Goal: Check status: Check status

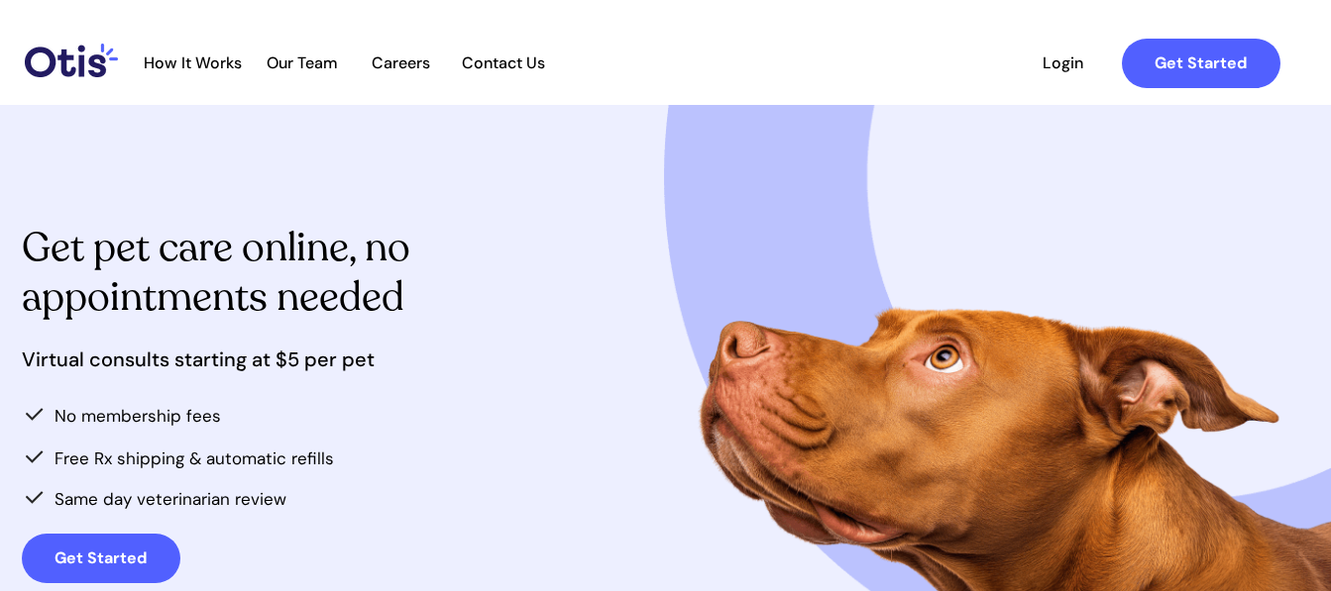
click at [1061, 70] on span "Login" at bounding box center [1062, 62] width 91 height 19
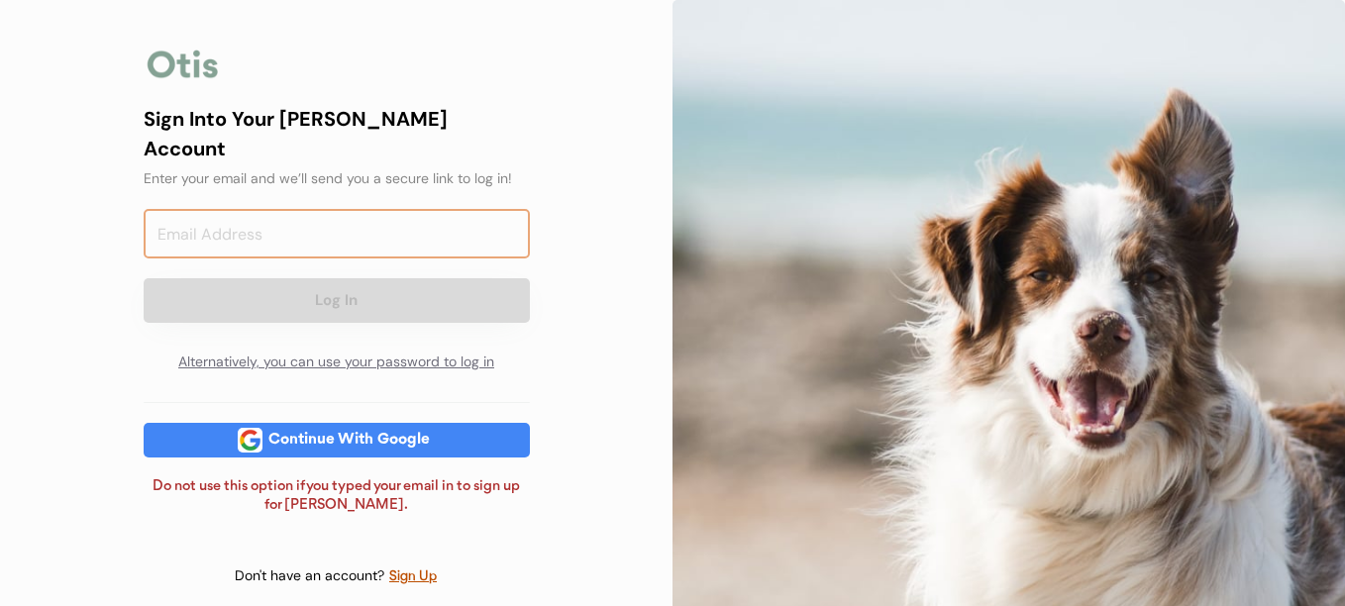
click at [467, 209] on input "email" at bounding box center [337, 234] width 386 height 50
type input "[EMAIL_ADDRESS][DOMAIN_NAME]"
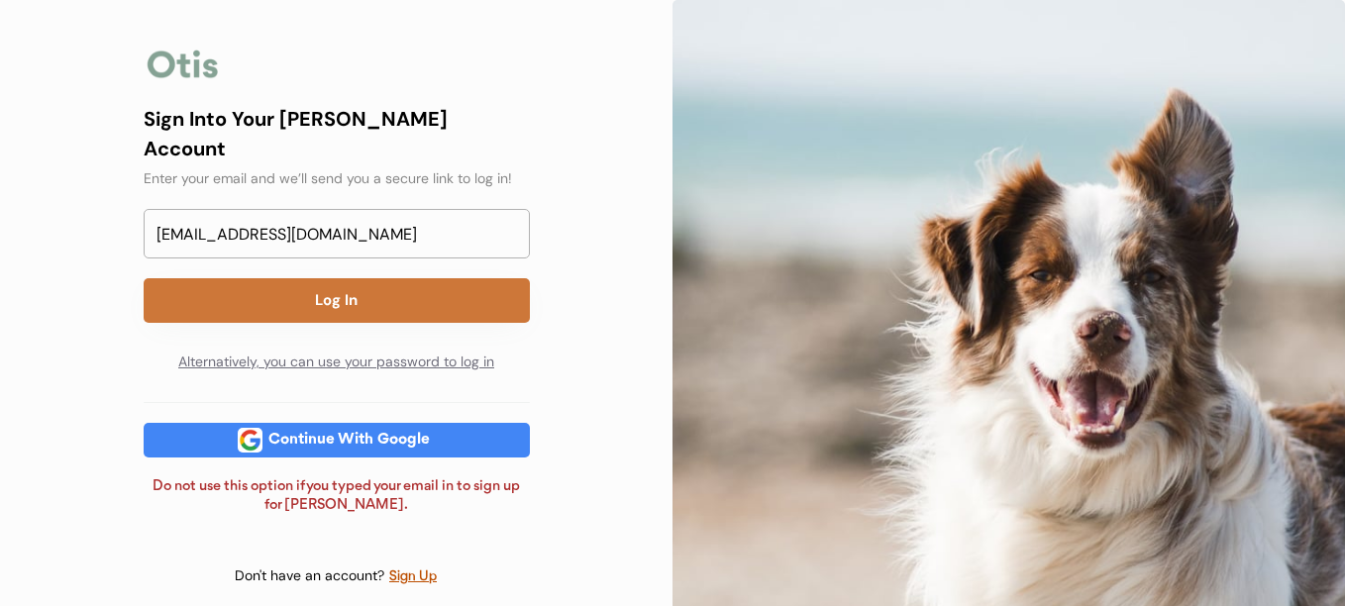
click at [350, 280] on button "Log In" at bounding box center [337, 300] width 386 height 45
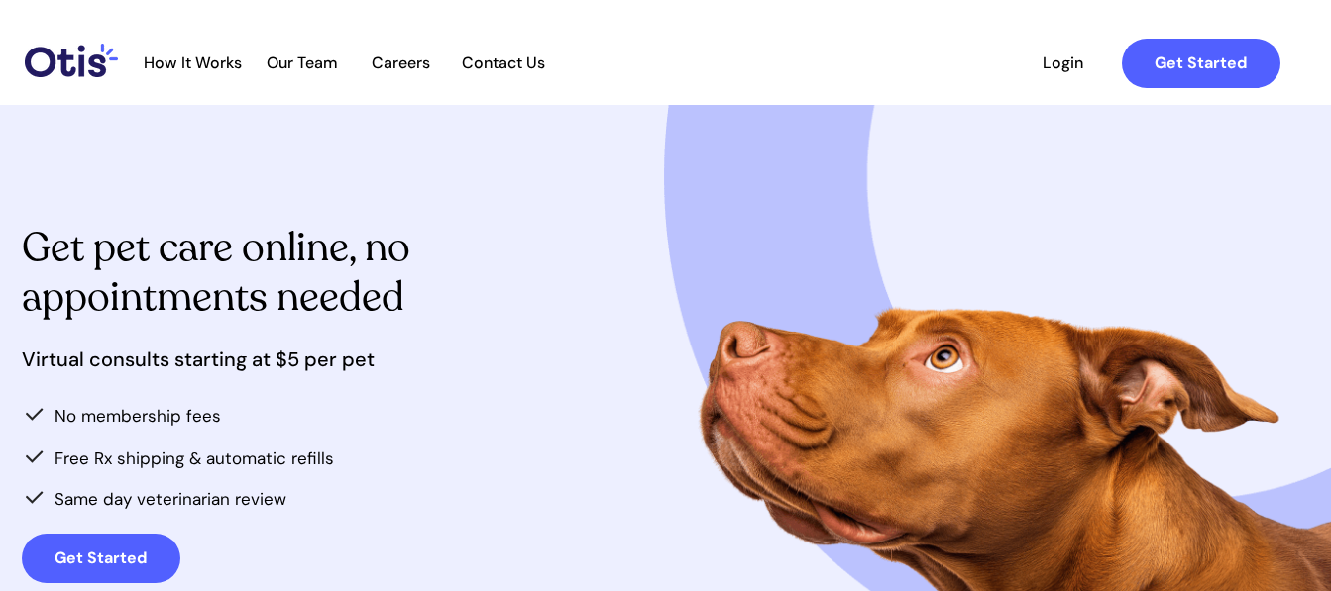
click at [1058, 57] on span "Login" at bounding box center [1062, 62] width 91 height 19
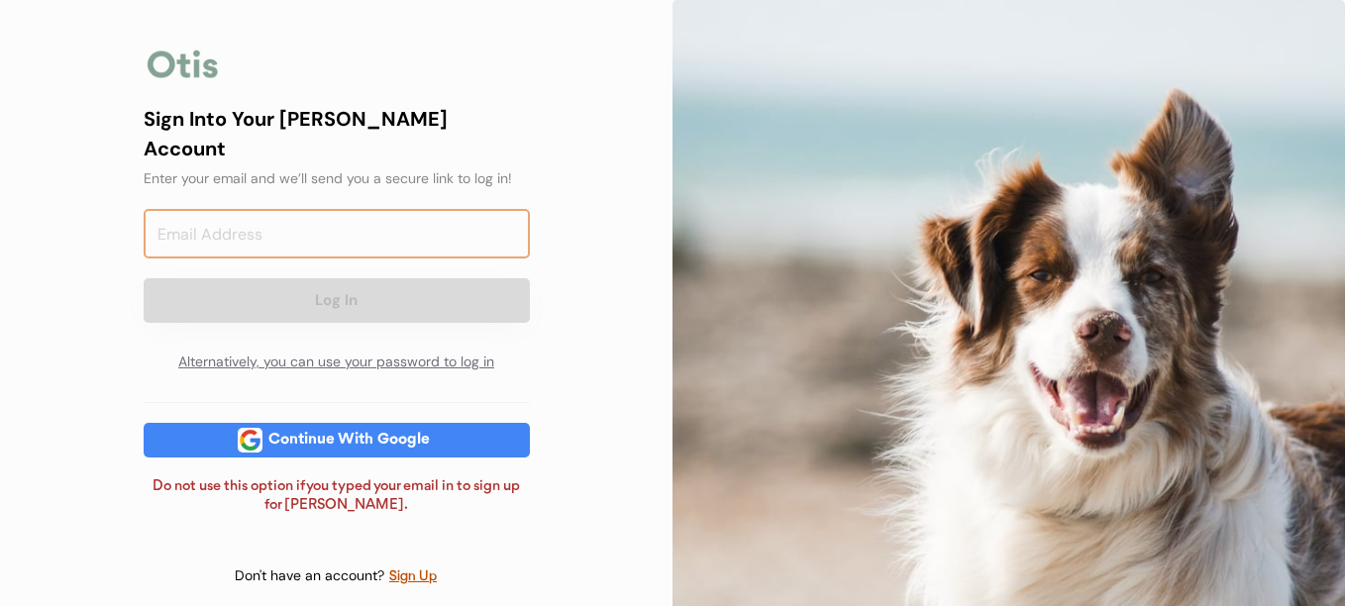
click at [415, 214] on input "email" at bounding box center [337, 234] width 386 height 50
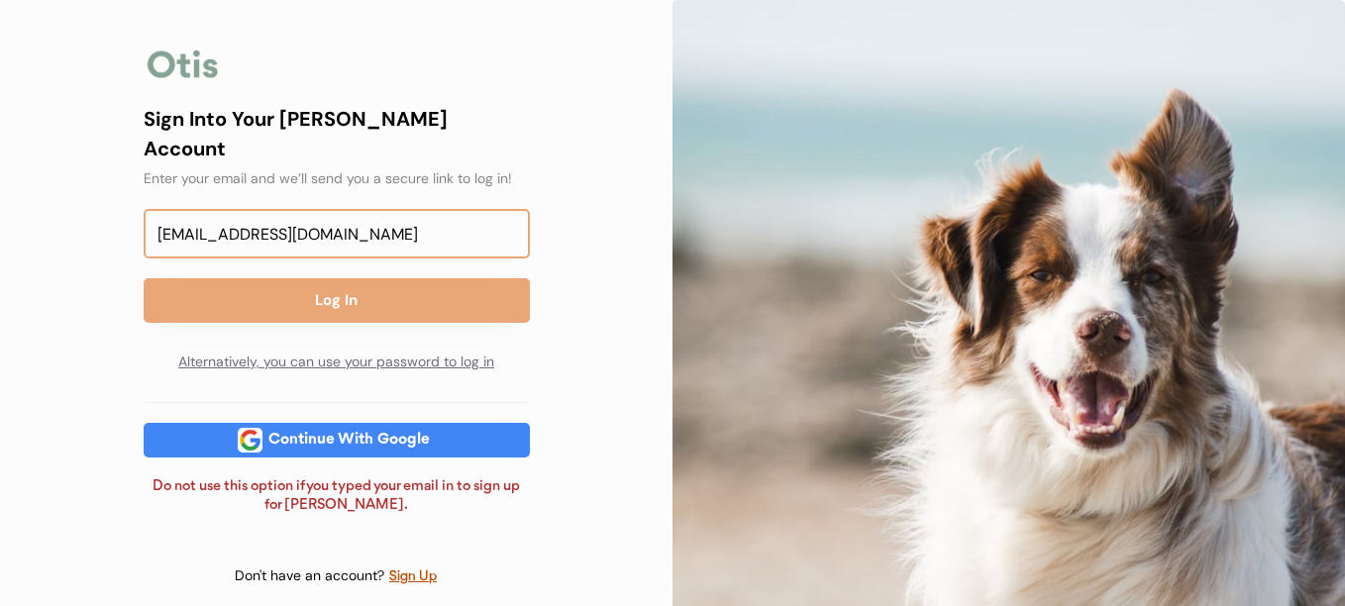
type input "aprilcook72@gmail.com"
click at [604, 68] on div "Sign Into Your Otis Account Enter your email and we’ll send you a secure link t…" at bounding box center [336, 314] width 673 height 628
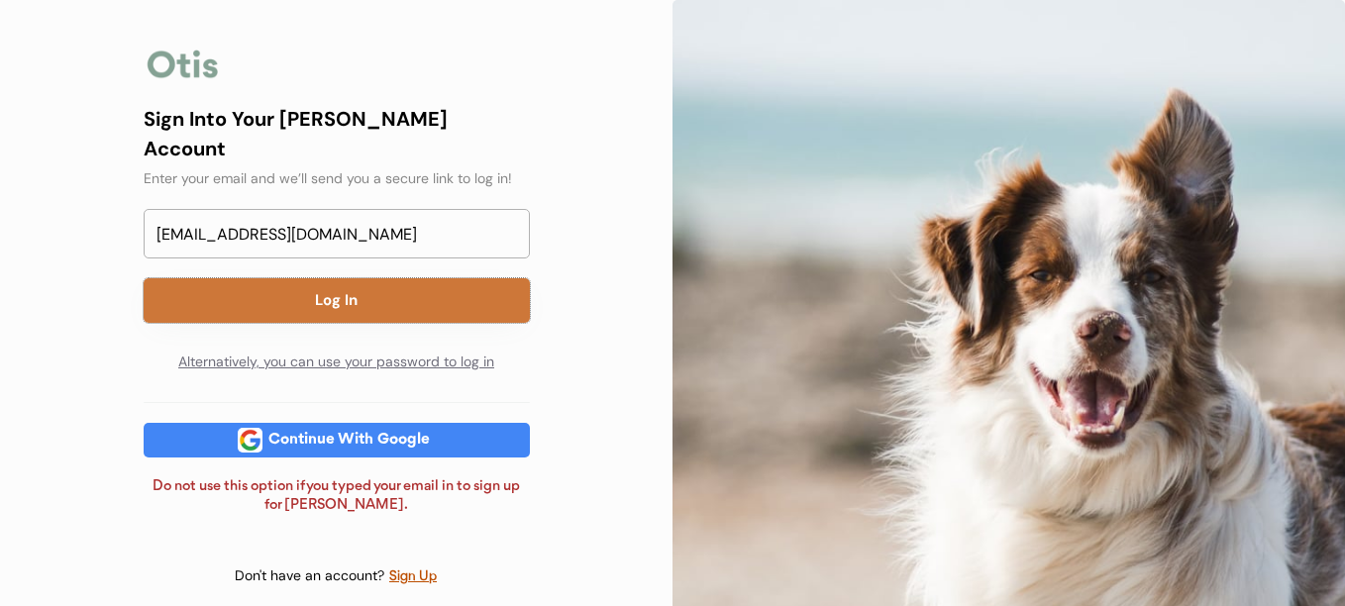
click at [415, 278] on button "Log In" at bounding box center [337, 300] width 386 height 45
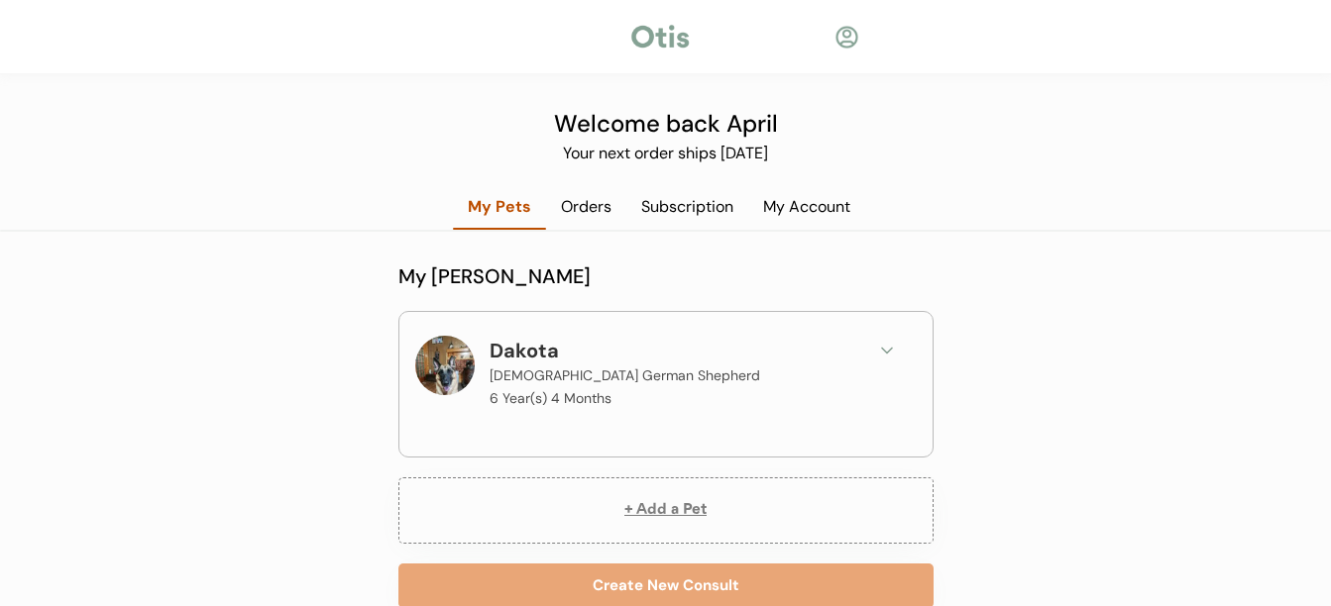
click at [706, 204] on div "Subscription" at bounding box center [687, 207] width 122 height 22
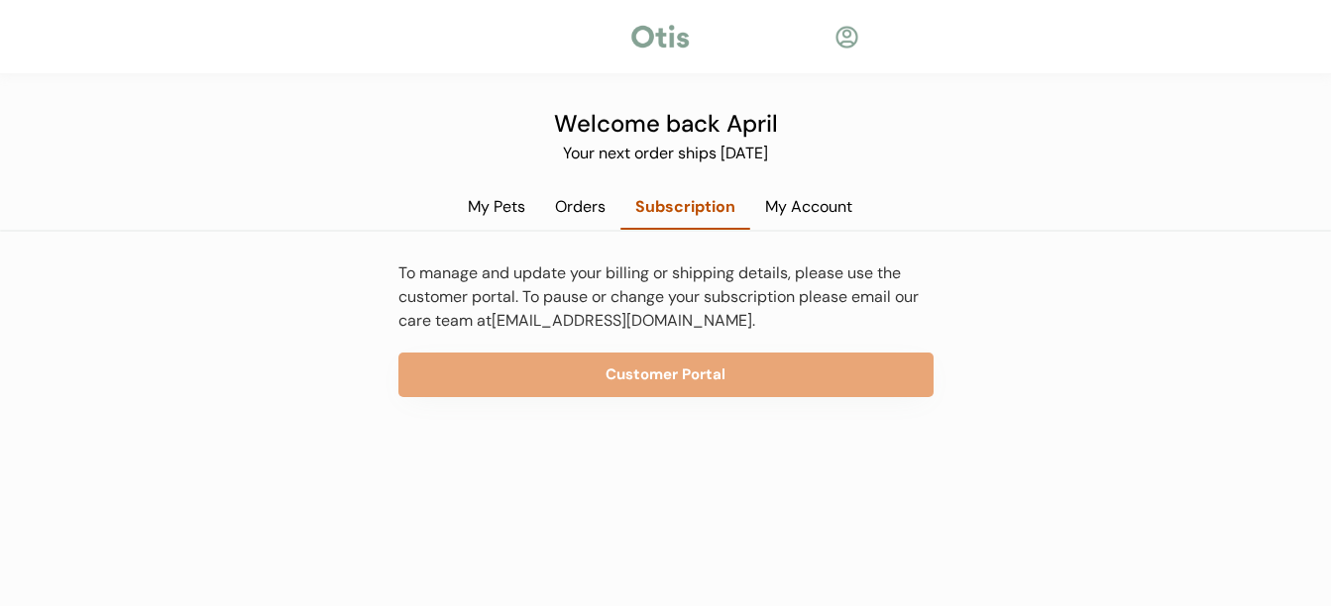
click at [706, 204] on div "Subscription" at bounding box center [685, 207] width 130 height 22
click at [572, 204] on div "Orders" at bounding box center [580, 207] width 80 height 22
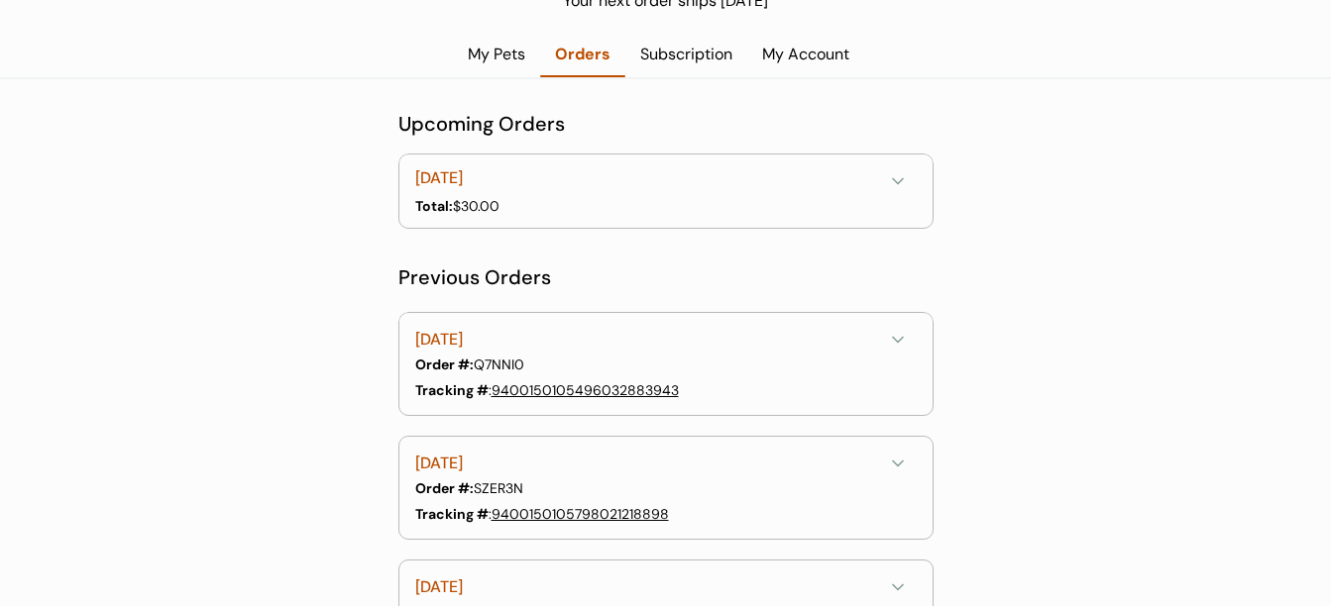
scroll to position [159, 0]
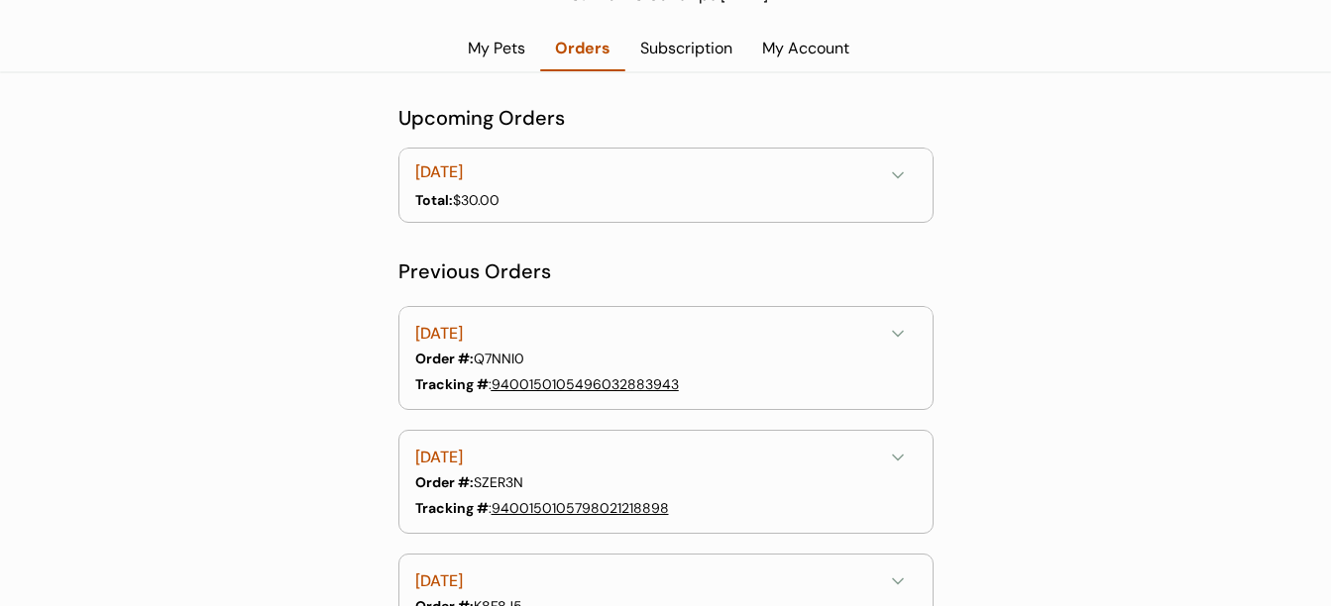
click at [573, 379] on link "9400150105496032883943" at bounding box center [584, 384] width 187 height 18
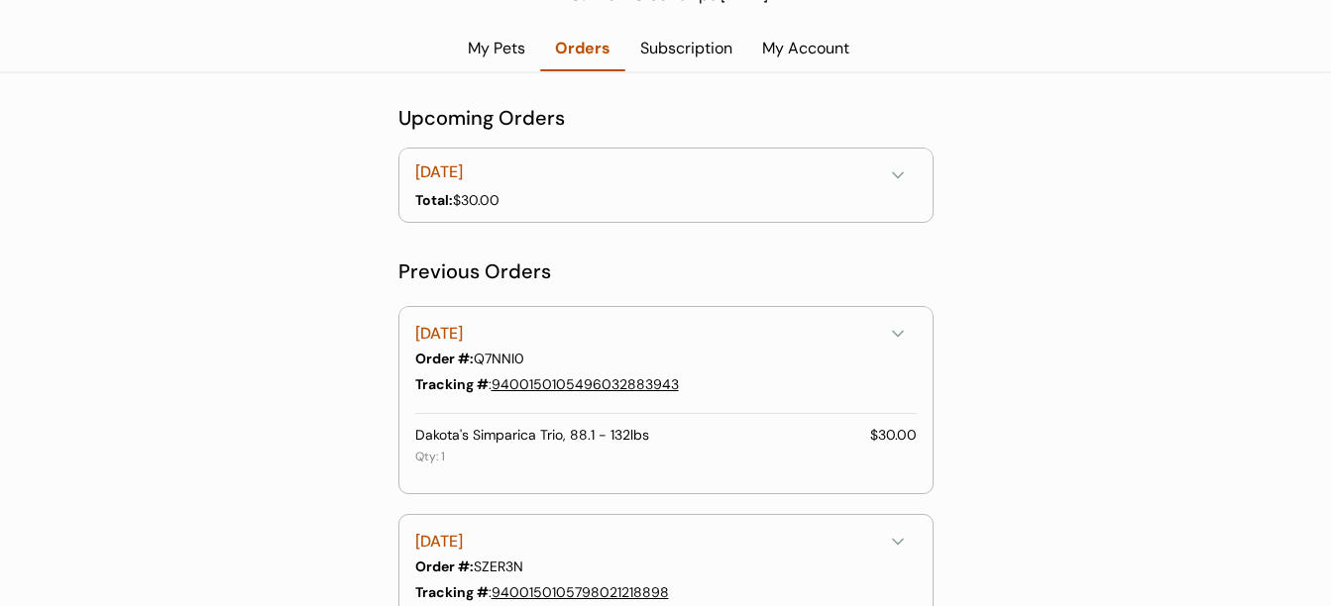
click at [683, 49] on div "Subscription" at bounding box center [686, 49] width 122 height 22
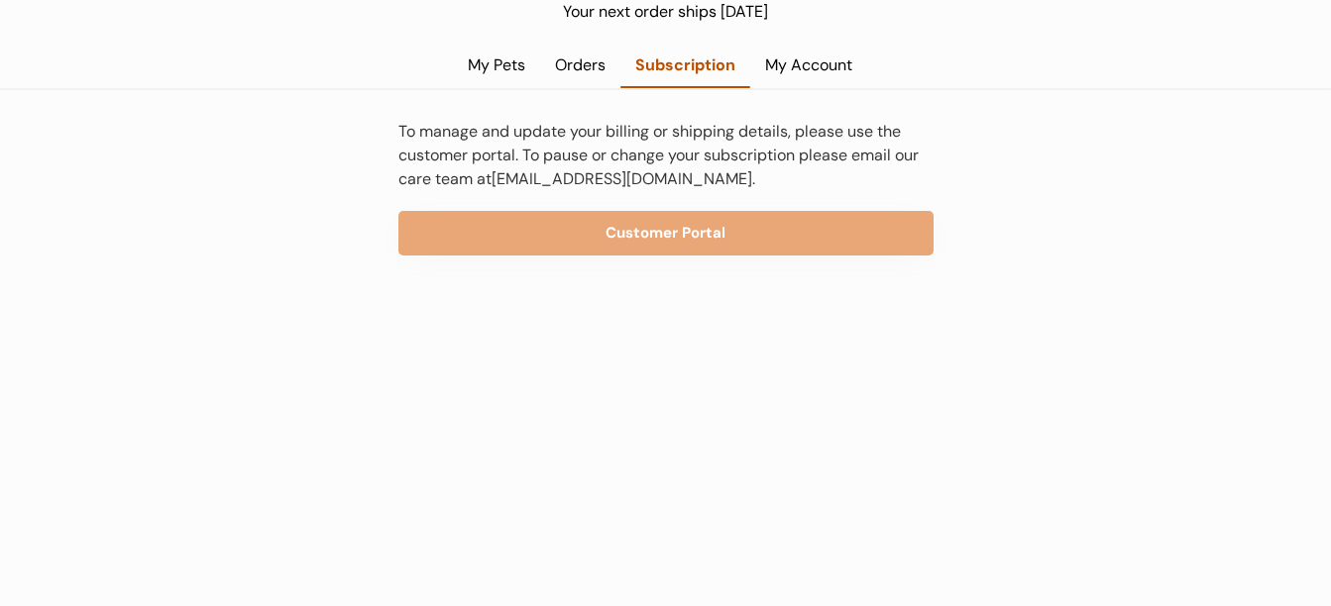
scroll to position [142, 0]
click at [503, 60] on div "My Pets" at bounding box center [496, 65] width 87 height 22
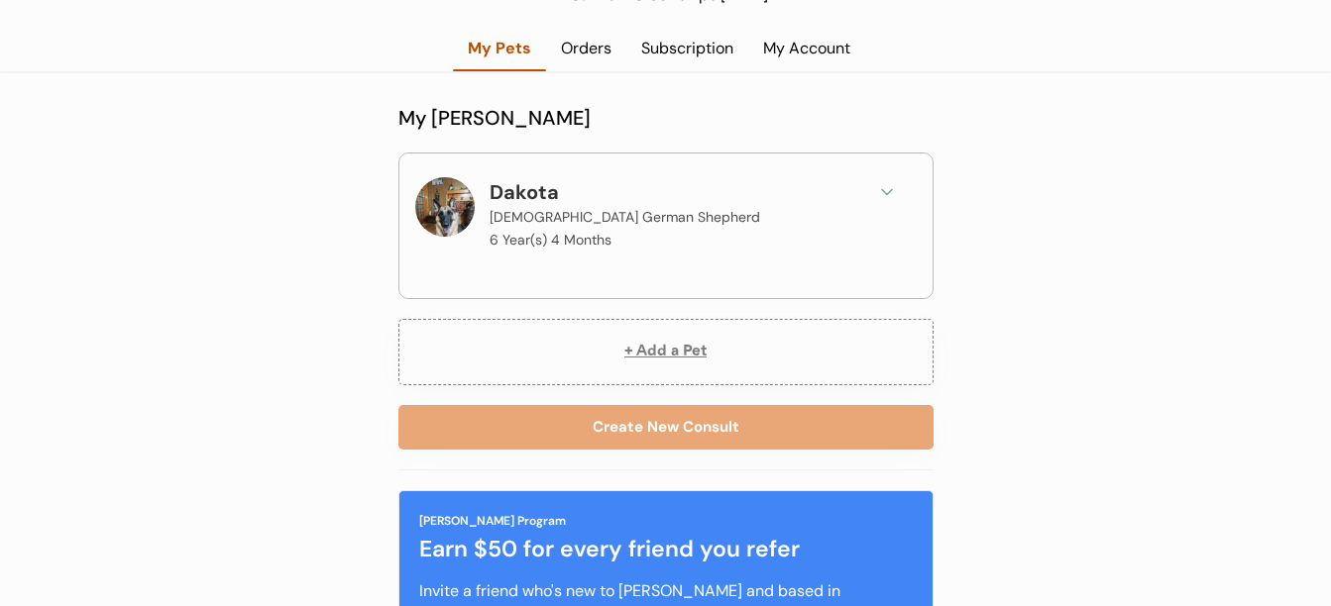
click at [887, 196] on icon at bounding box center [887, 192] width 20 height 20
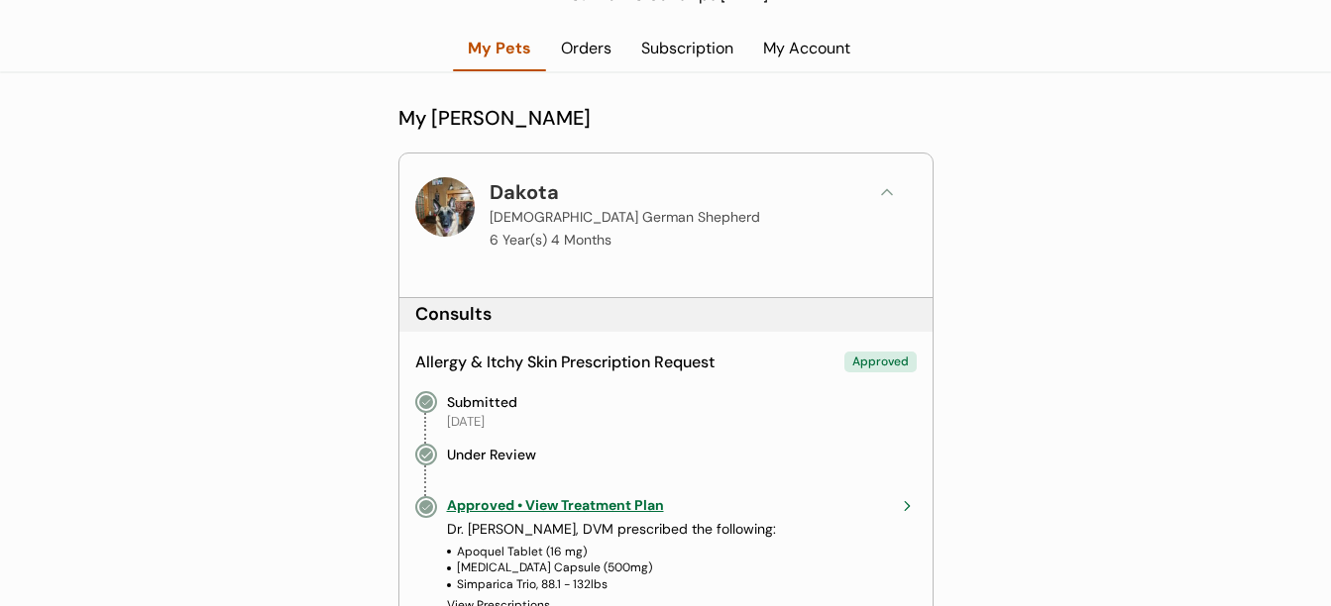
drag, startPoint x: 1339, startPoint y: 597, endPoint x: 981, endPoint y: 235, distance: 510.0
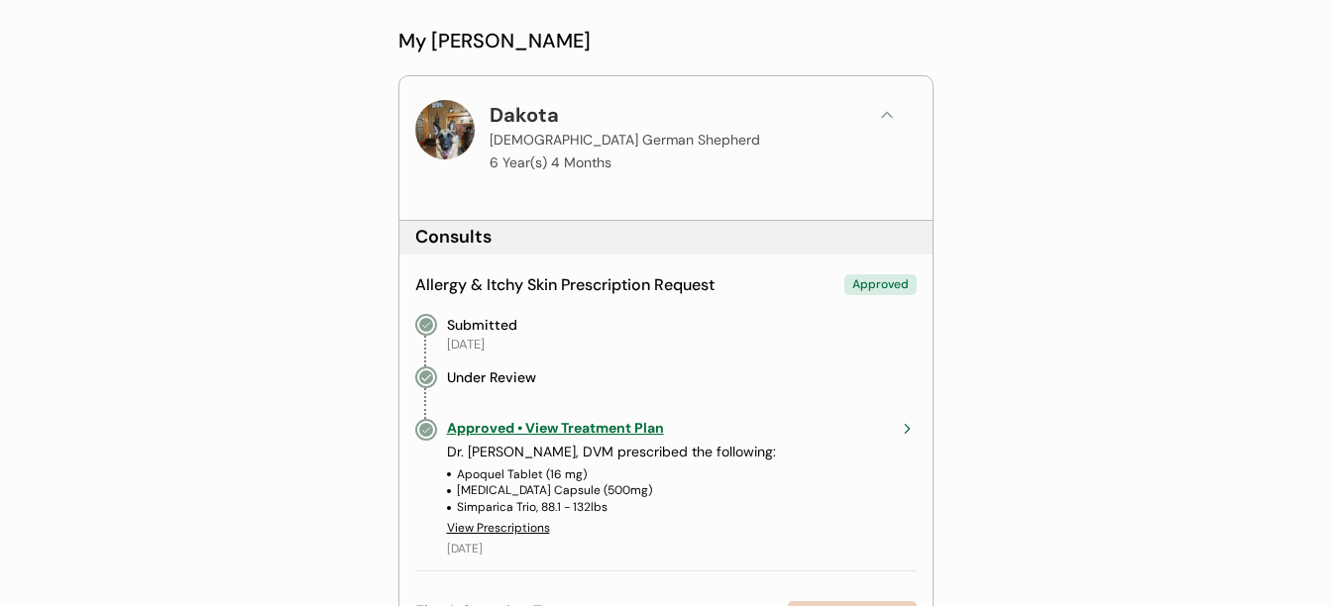
scroll to position [238, 0]
click at [531, 525] on div "View Prescriptions" at bounding box center [498, 526] width 103 height 17
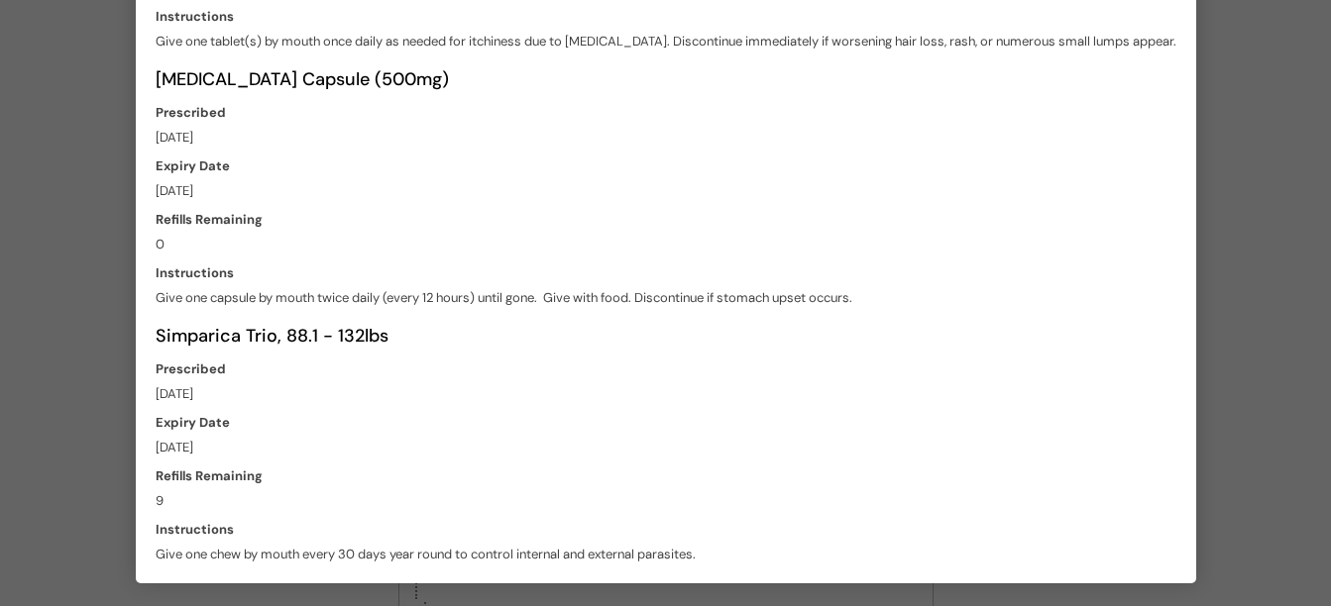
scroll to position [515, 0]
